Goal: Task Accomplishment & Management: Manage account settings

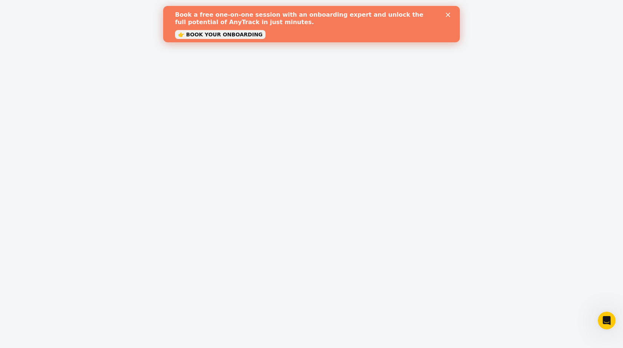
type input "https://shop.ivitasana.com"
click at [448, 15] on polygon "Close" at bounding box center [448, 15] width 4 height 4
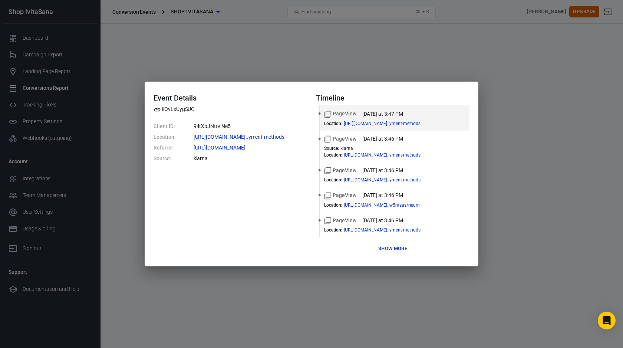
click at [394, 249] on button "Show more" at bounding box center [392, 248] width 33 height 11
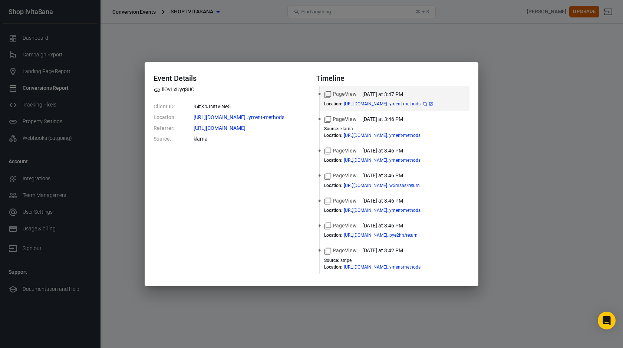
click at [433, 103] on icon at bounding box center [430, 103] width 3 height 3
click at [499, 161] on div "Event Details ilOvLxUygSUC Client ID: 94tXbJNttviNe5 Location: https://shop.ivi…" at bounding box center [311, 174] width 623 height 348
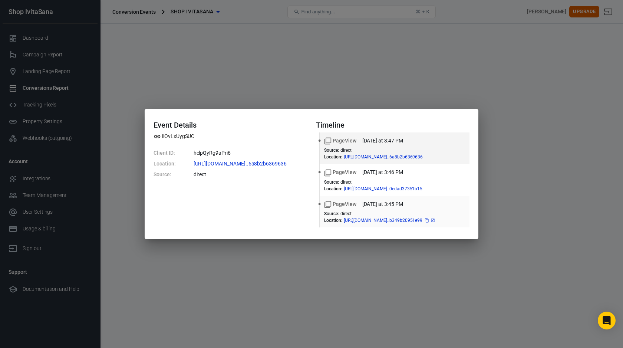
click at [435, 220] on icon at bounding box center [433, 220] width 4 height 4
click at [513, 176] on div "Event Details ilOvLxUygSUC Client ID: helpQyRg9aPri6 Location: https://shop.ivi…" at bounding box center [311, 174] width 623 height 348
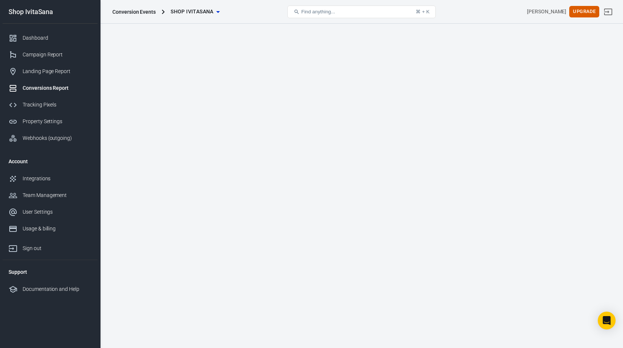
click at [173, 135] on li "Event Name" at bounding box center [161, 134] width 50 height 13
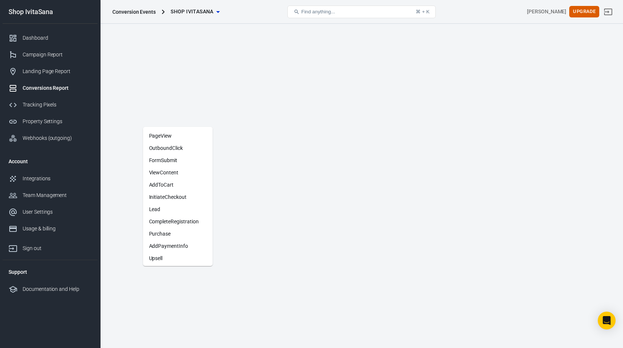
click at [167, 233] on li "Purchase" at bounding box center [178, 234] width 70 height 12
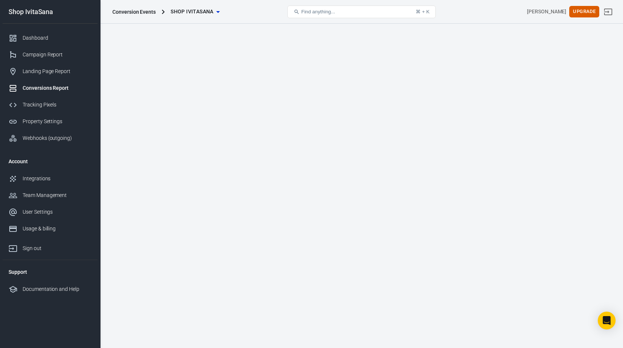
click at [46, 100] on link "Tracking Pixels" at bounding box center [50, 104] width 95 height 17
click at [56, 69] on div "Landing Page Report" at bounding box center [57, 72] width 69 height 8
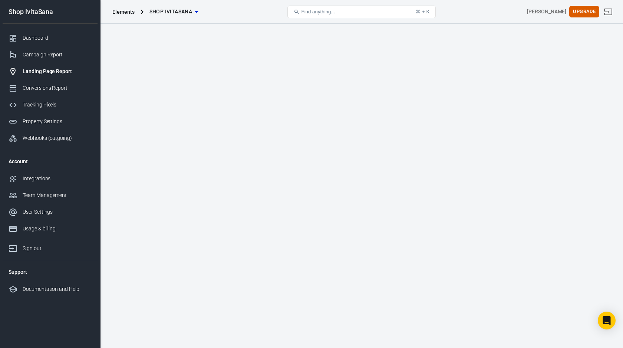
click at [54, 57] on div "Campaign Report" at bounding box center [57, 55] width 69 height 8
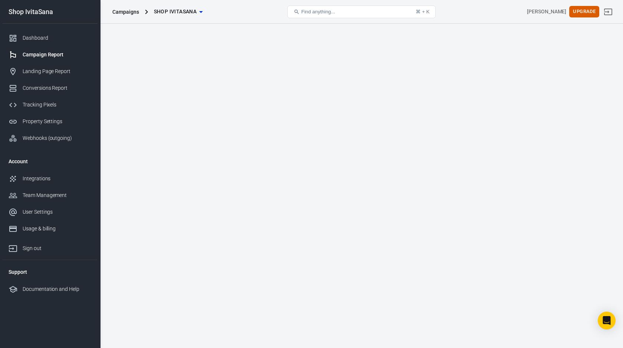
click at [47, 94] on link "Conversions Report" at bounding box center [50, 88] width 95 height 17
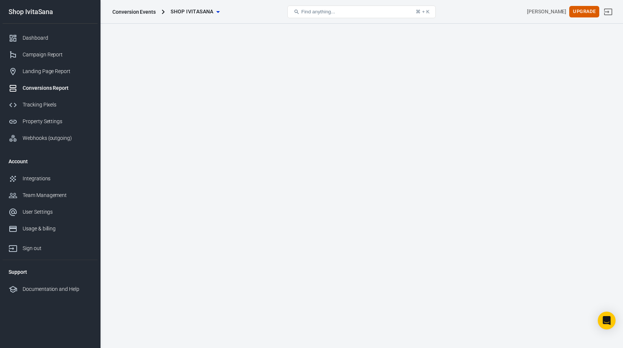
click at [168, 150] on li "Integration" at bounding box center [161, 148] width 50 height 13
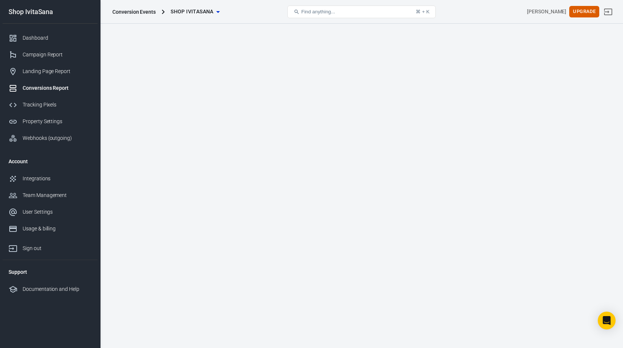
click at [172, 132] on li "Event Name" at bounding box center [161, 134] width 50 height 13
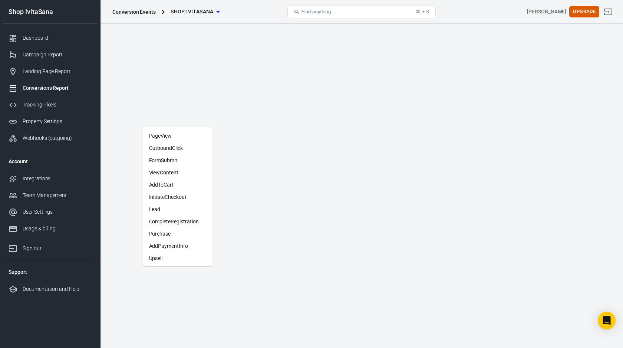
scroll to position [14, 0]
click at [185, 183] on li "InitiateCheckout" at bounding box center [178, 183] width 70 height 12
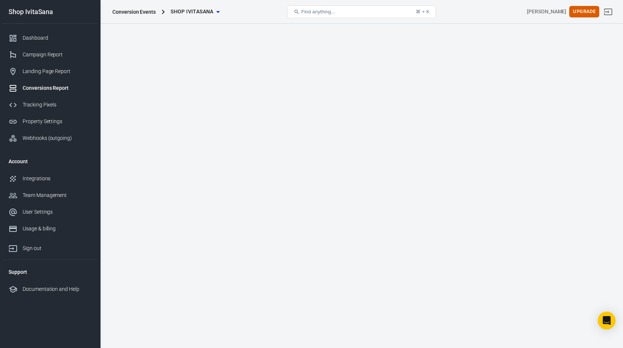
click at [177, 135] on li "Event Name" at bounding box center [161, 134] width 50 height 13
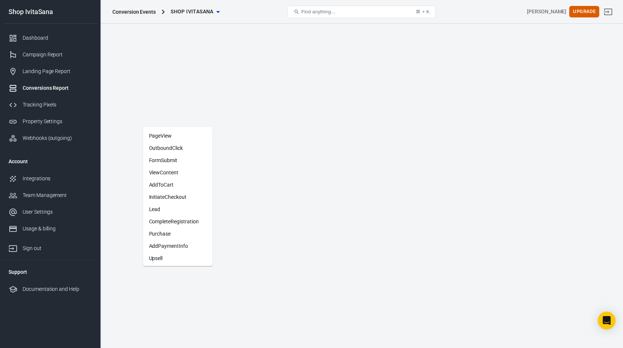
click at [174, 158] on li "FormSubmit" at bounding box center [178, 160] width 70 height 12
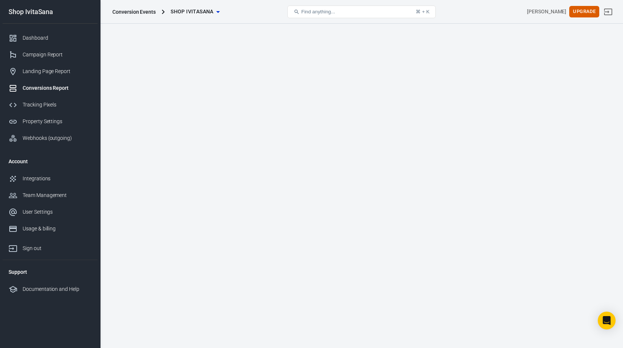
click at [173, 135] on li "Event Name" at bounding box center [161, 134] width 50 height 13
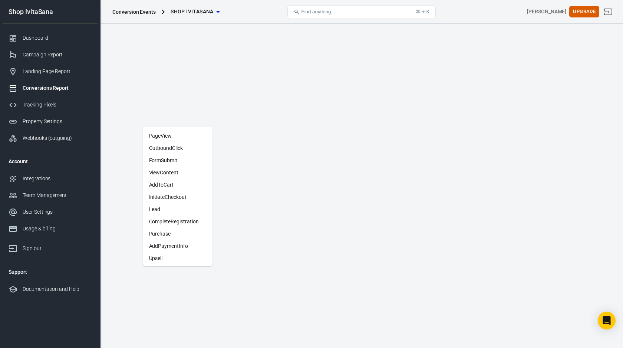
click at [171, 241] on li "AddPaymentInfo" at bounding box center [178, 246] width 70 height 12
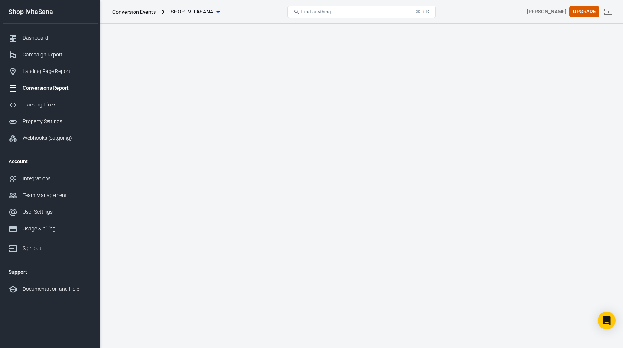
click at [171, 134] on li "Event Name" at bounding box center [161, 134] width 50 height 13
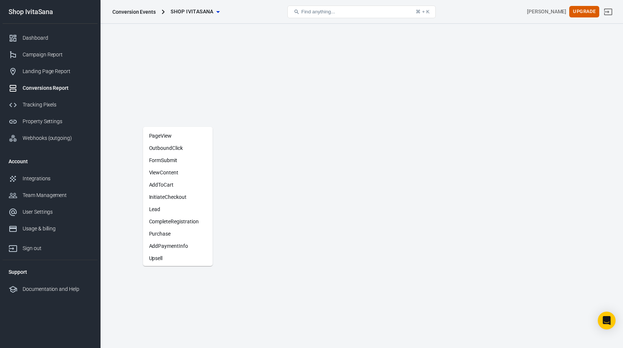
scroll to position [14, 0]
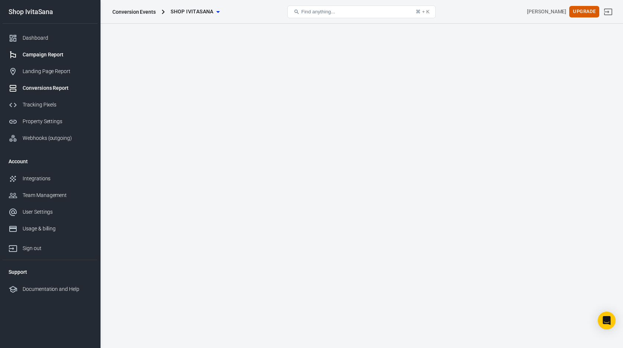
click at [58, 57] on div "Campaign Report" at bounding box center [57, 55] width 69 height 8
click at [45, 41] on div "Dashboard" at bounding box center [57, 38] width 69 height 8
click at [54, 53] on div "Campaign Report" at bounding box center [57, 55] width 69 height 8
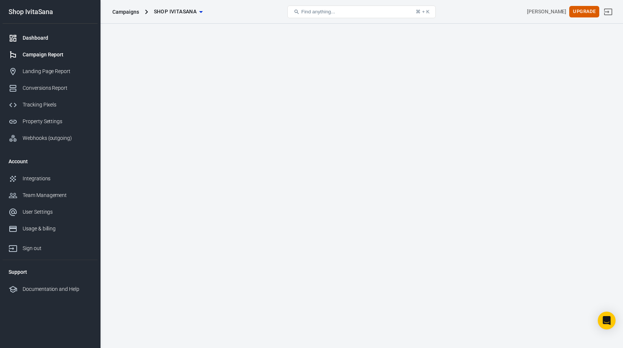
click at [46, 42] on div "Dashboard" at bounding box center [57, 38] width 69 height 8
click at [42, 39] on div "Dashboard" at bounding box center [57, 38] width 69 height 8
click at [45, 91] on div "Conversions Report" at bounding box center [57, 88] width 69 height 8
click at [55, 124] on div "Property Settings" at bounding box center [57, 122] width 69 height 8
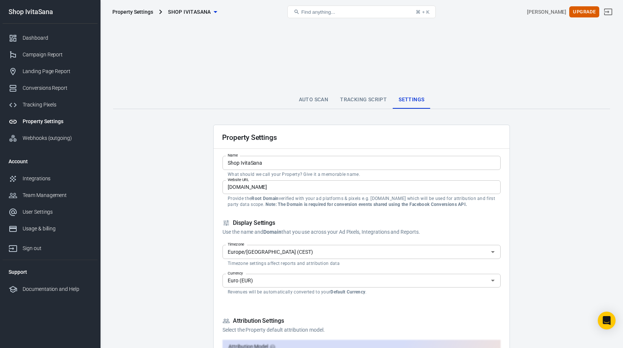
scroll to position [313, 0]
checkbox input "false"
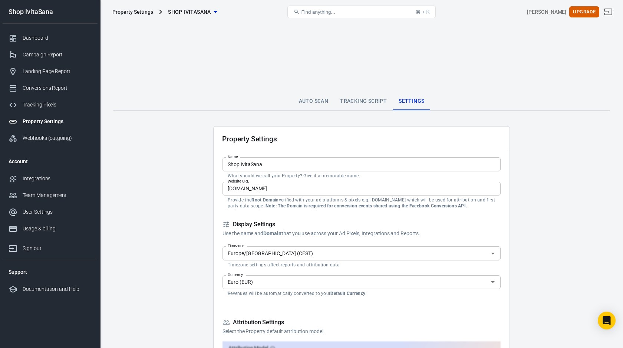
checkbox input "false"
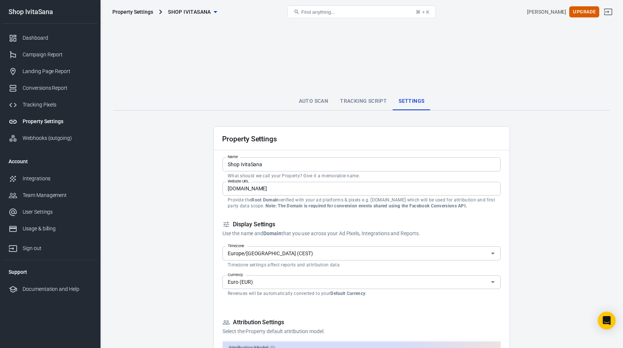
checkbox input "false"
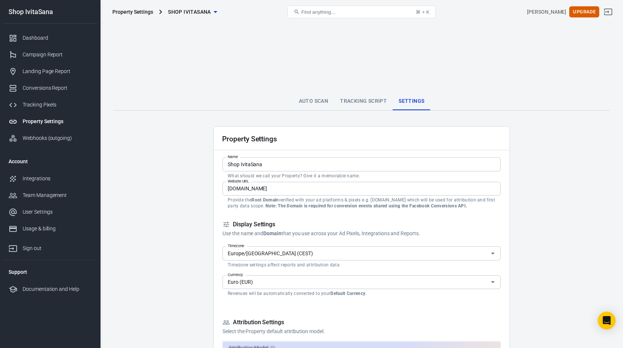
checkbox input "false"
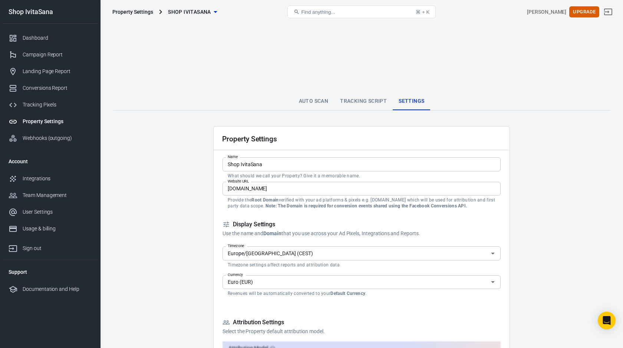
checkbox input "false"
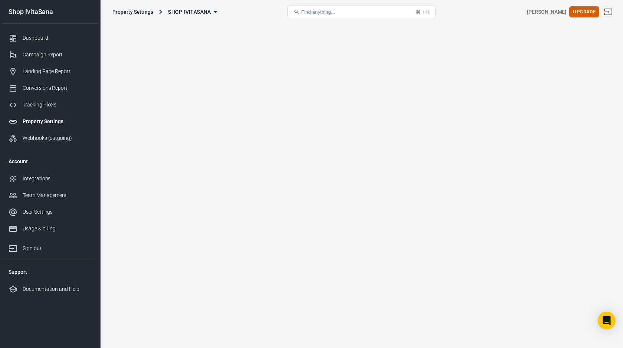
scroll to position [0, 0]
click at [27, 37] on div "Dashboard" at bounding box center [57, 38] width 69 height 8
click at [53, 53] on div "Campaign Report" at bounding box center [57, 55] width 69 height 8
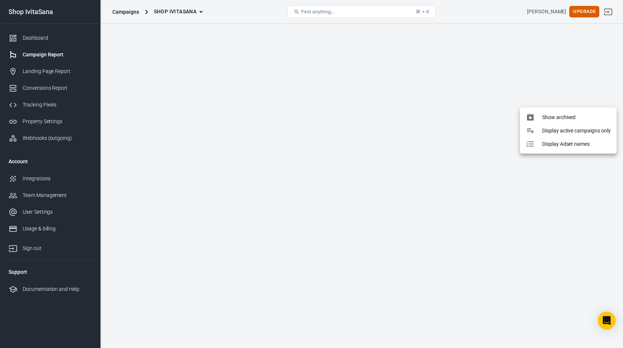
click at [418, 83] on div at bounding box center [311, 174] width 623 height 348
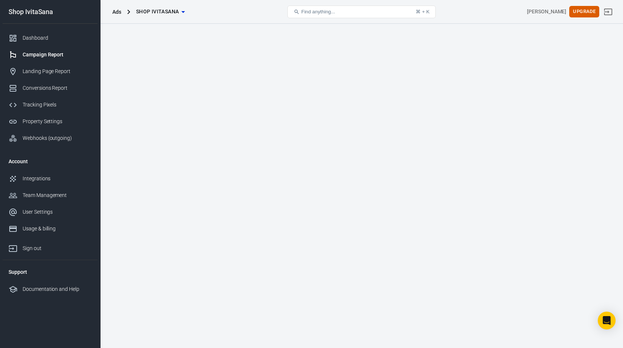
click at [51, 75] on div "Landing Page Report" at bounding box center [57, 72] width 69 height 8
type input "checkouts - Ivitasana - FR"
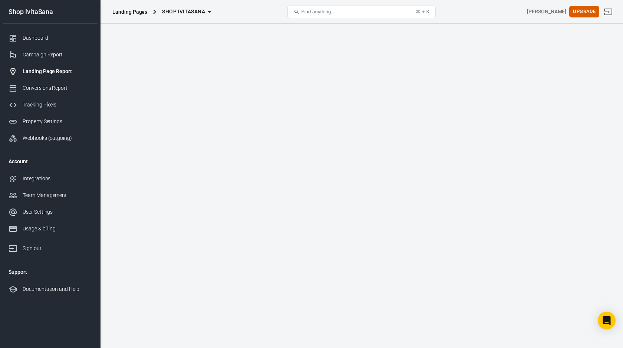
type input "checkouts - Ivitasana - GB"
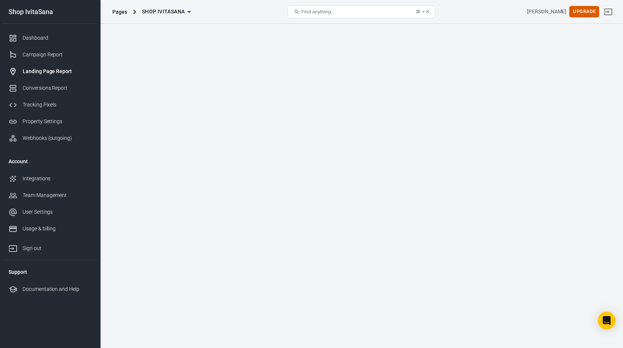
type input "checkouts - Ivitasana - FR"
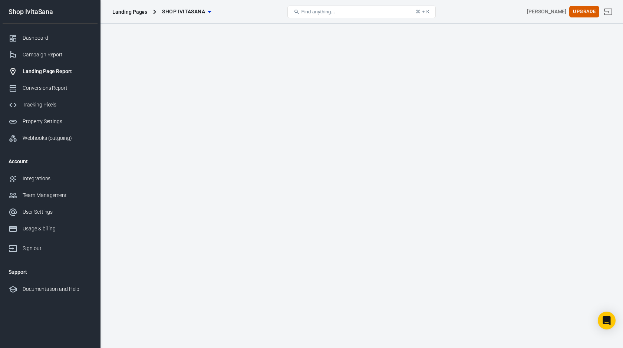
checkbox input "false"
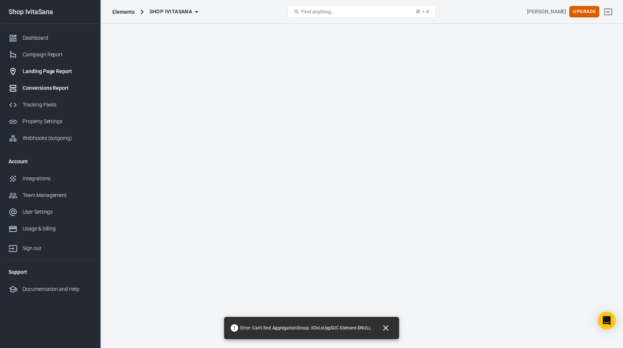
click at [52, 88] on div "Conversions Report" at bounding box center [57, 88] width 69 height 8
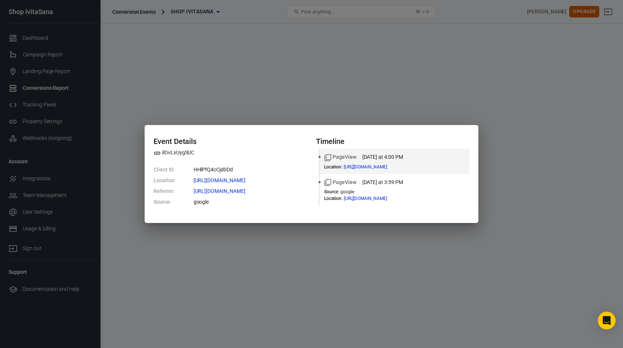
click at [321, 96] on div "Event Details ilOvLxUygSUC Client ID: HHlPfQ4cCjd0Dd Location: https://be.ivita…" at bounding box center [311, 174] width 623 height 348
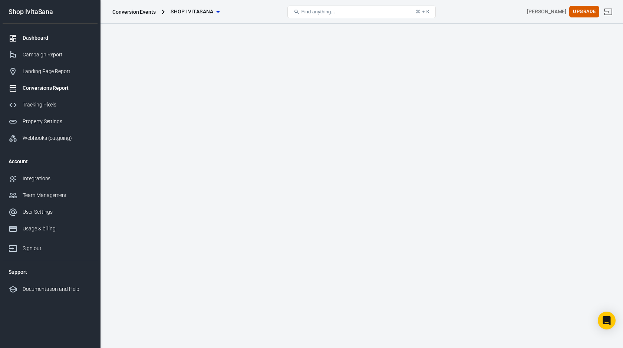
click at [39, 38] on div "Dashboard" at bounding box center [57, 38] width 69 height 8
